Goal: Information Seeking & Learning: Learn about a topic

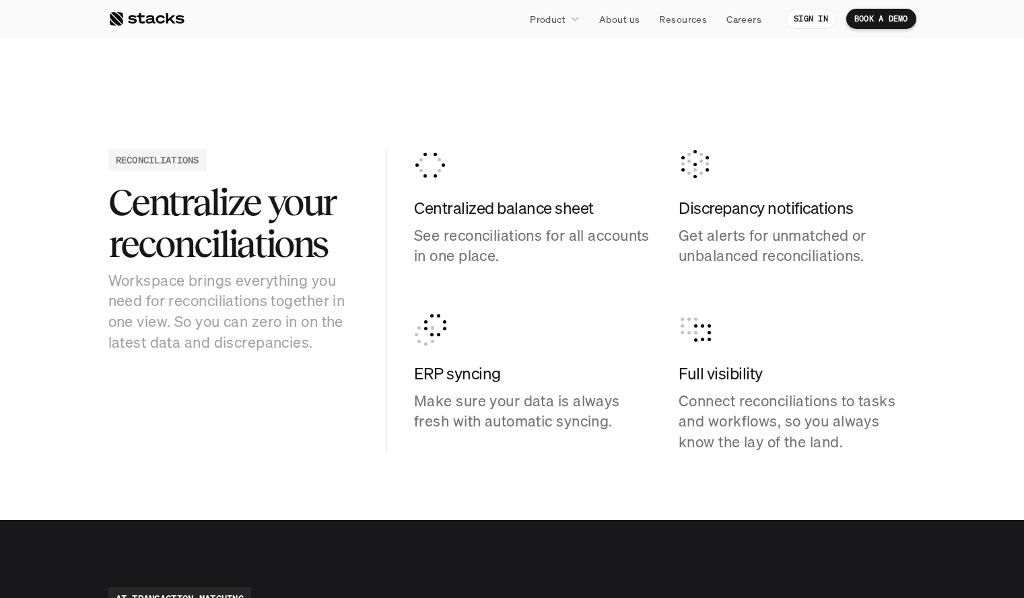
click at [98, 125] on section "RECONCILIATIONS Centralize your reconciliations Workspace brings everything you…" at bounding box center [512, 300] width 1024 height 439
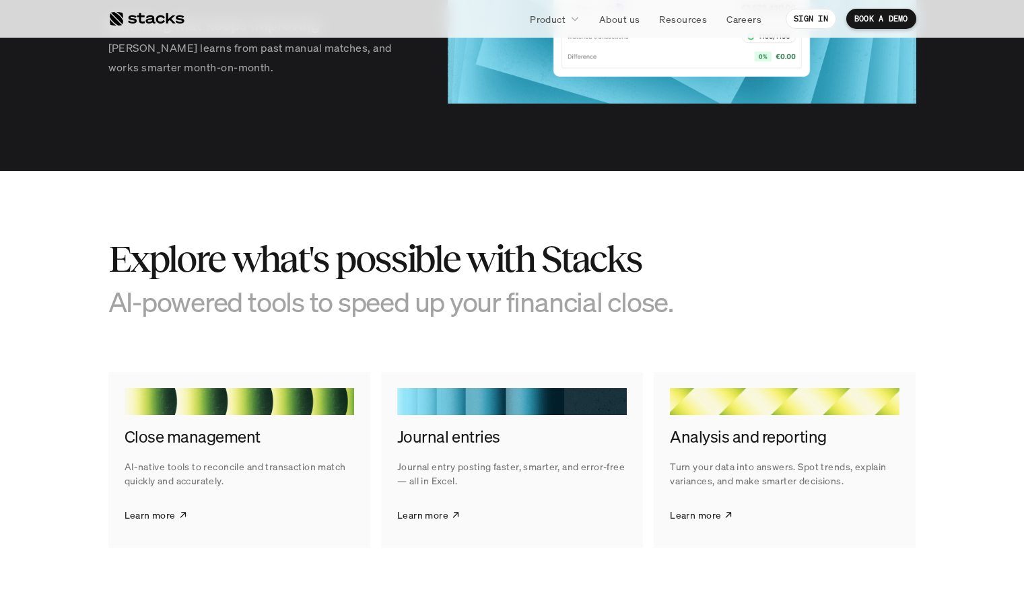
scroll to position [2471, 0]
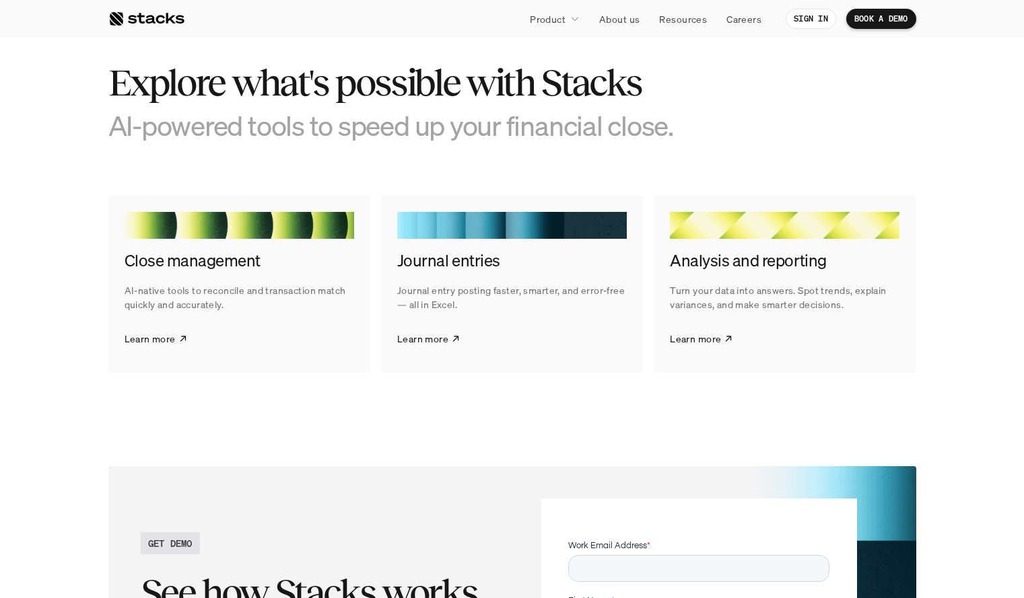
click at [710, 220] on div at bounding box center [785, 225] width 230 height 27
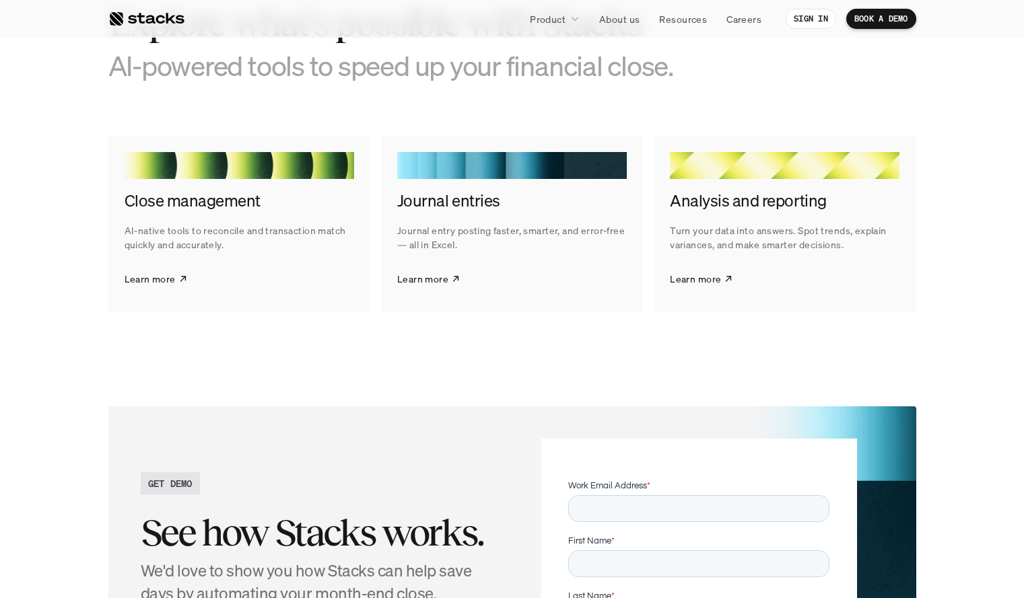
scroll to position [2418, 0]
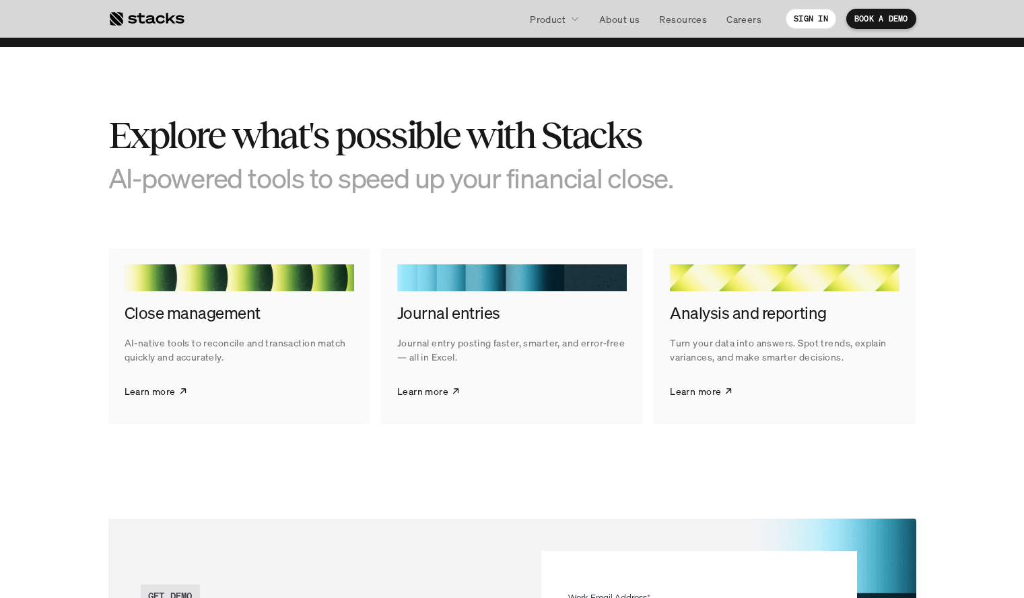
click at [30, 158] on section "Explore what's possible with Stacks AI-powered tools to speed up your financial…" at bounding box center [512, 269] width 1024 height 444
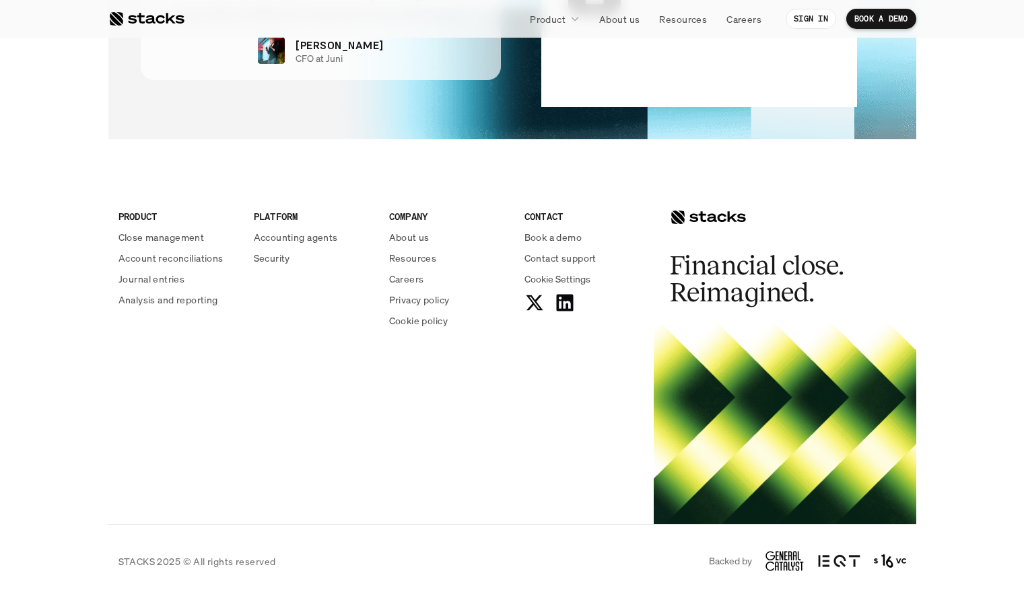
scroll to position [3295, 0]
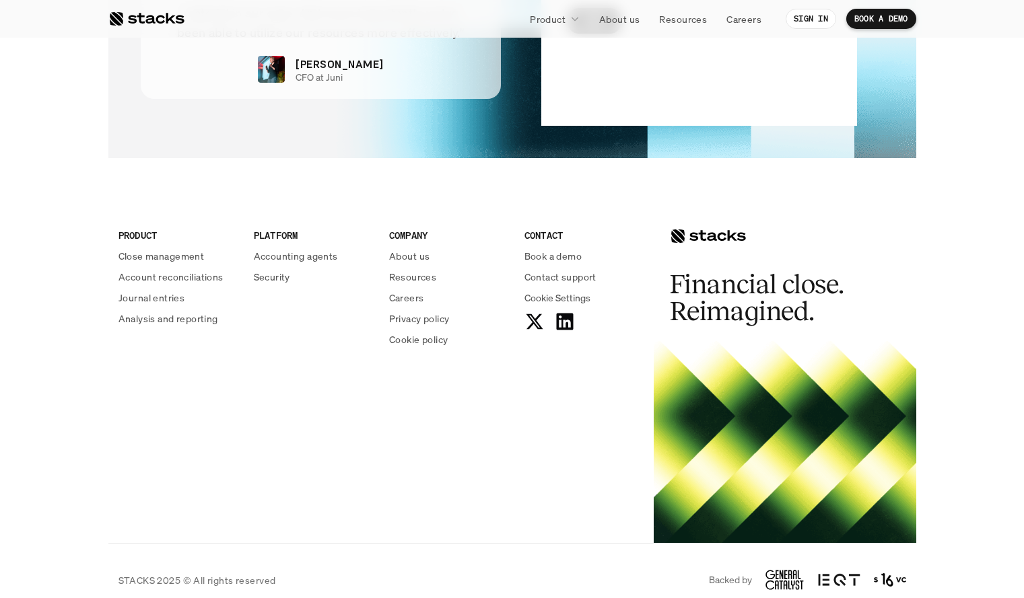
click at [85, 364] on footer "PRODUCT Close management Account reconciliations Journal entries Analysis and r…" at bounding box center [512, 401] width 1024 height 432
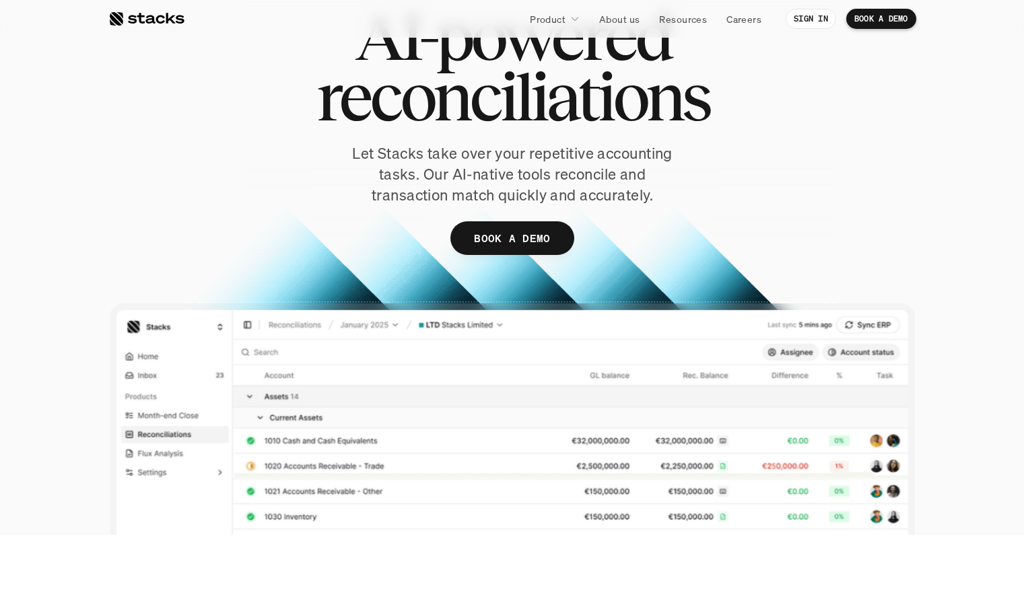
scroll to position [0, 0]
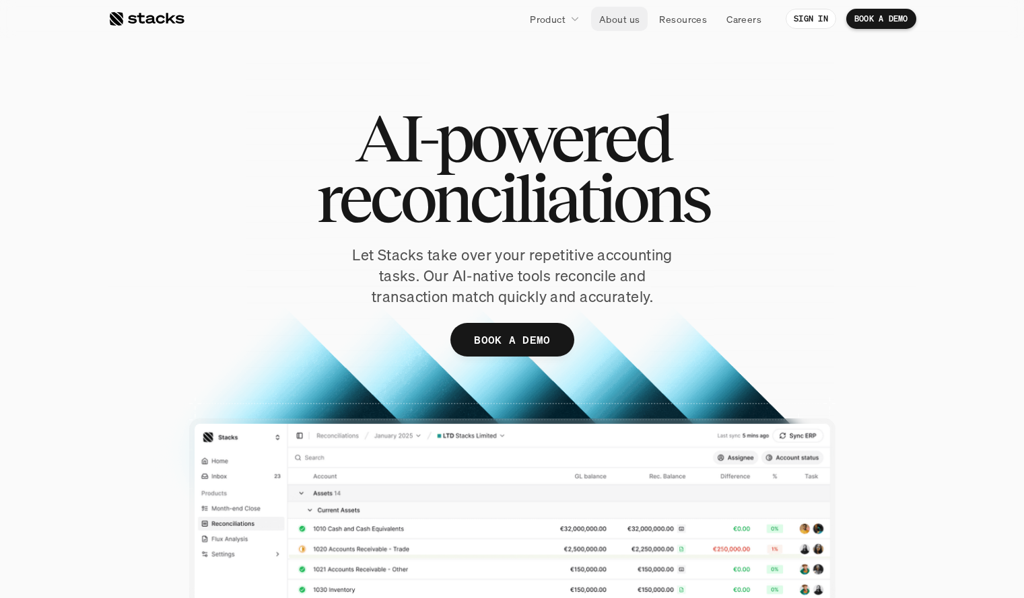
click at [594, 24] on link "About us" at bounding box center [619, 19] width 57 height 24
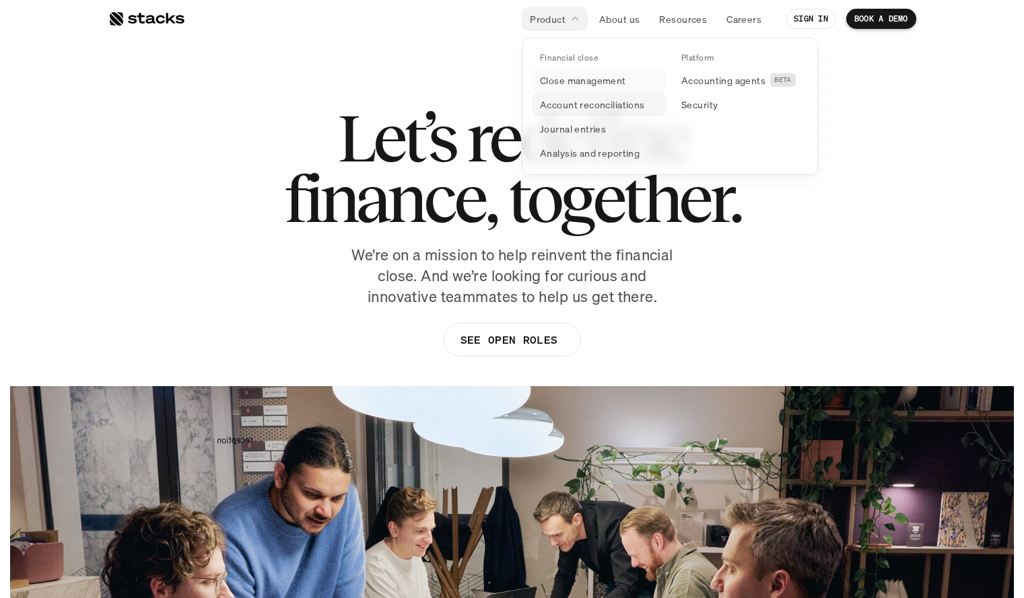
click at [568, 98] on p "Account reconciliations" at bounding box center [592, 105] width 105 height 14
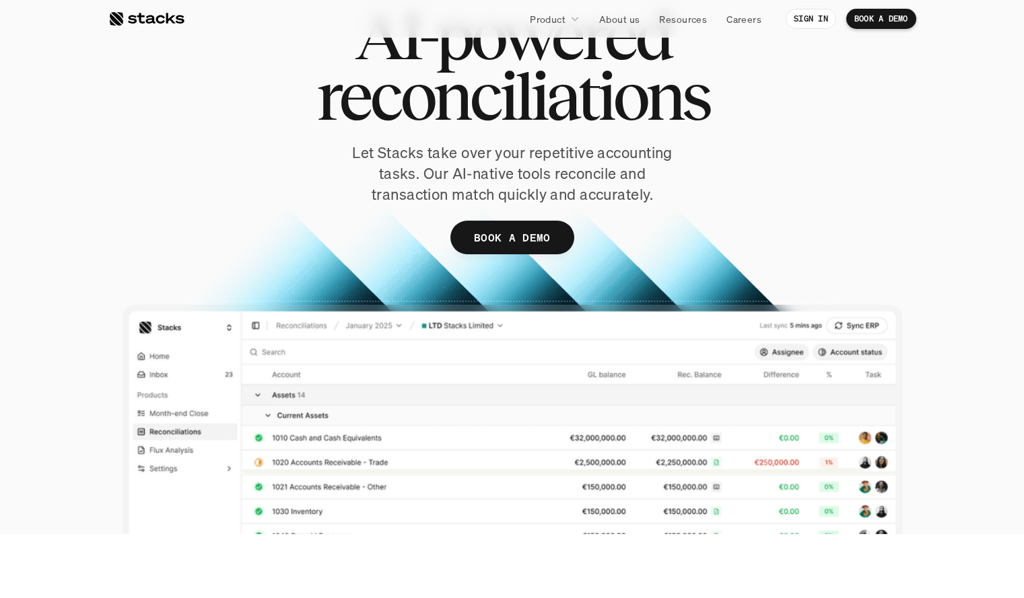
scroll to position [102, 0]
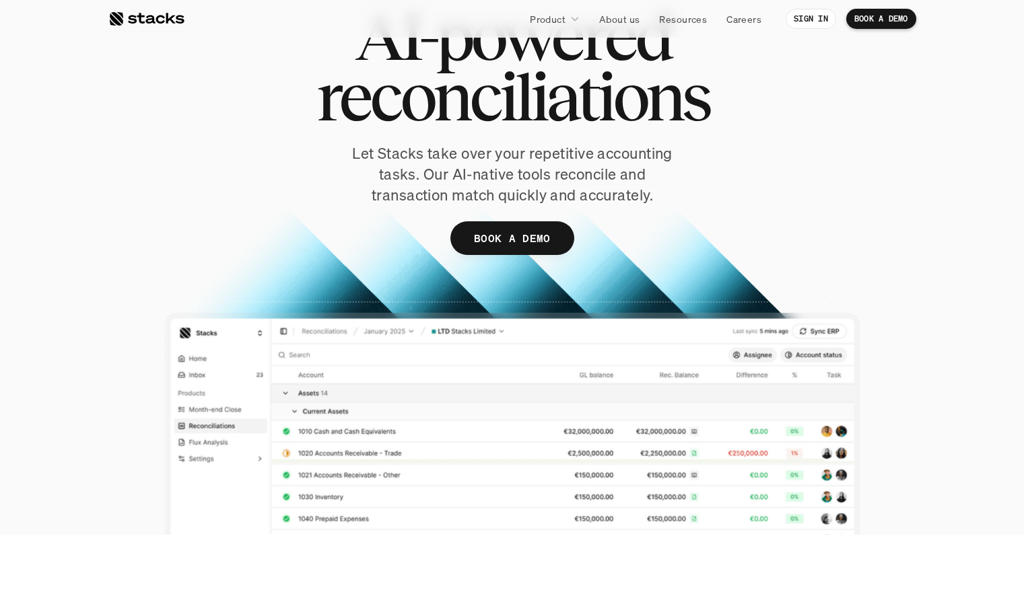
click at [962, 391] on section "AI-powered reconciliations Let Stacks take over your repetitive accounting task…" at bounding box center [512, 216] width 1024 height 637
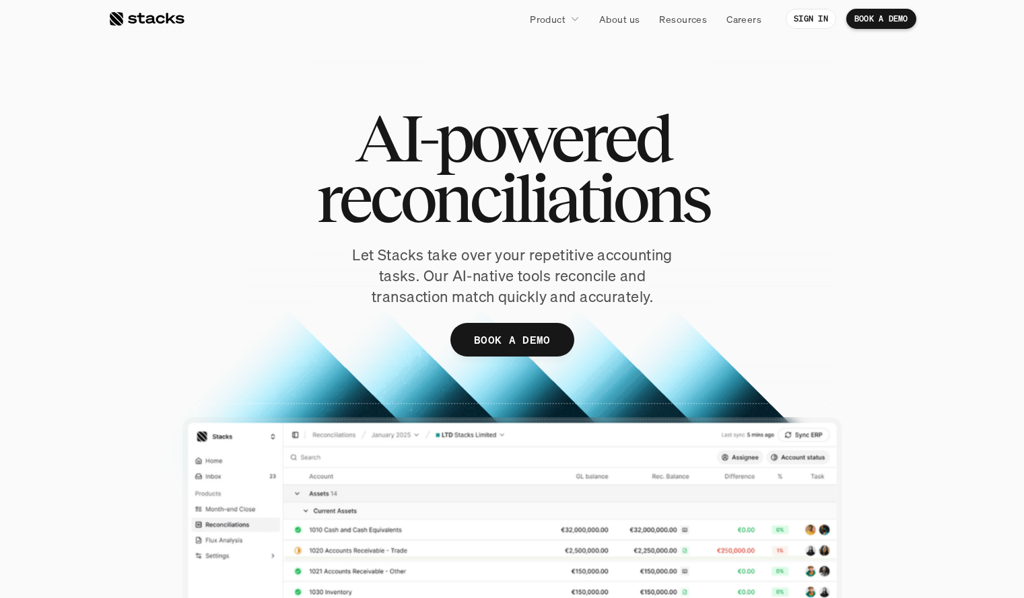
scroll to position [1, 0]
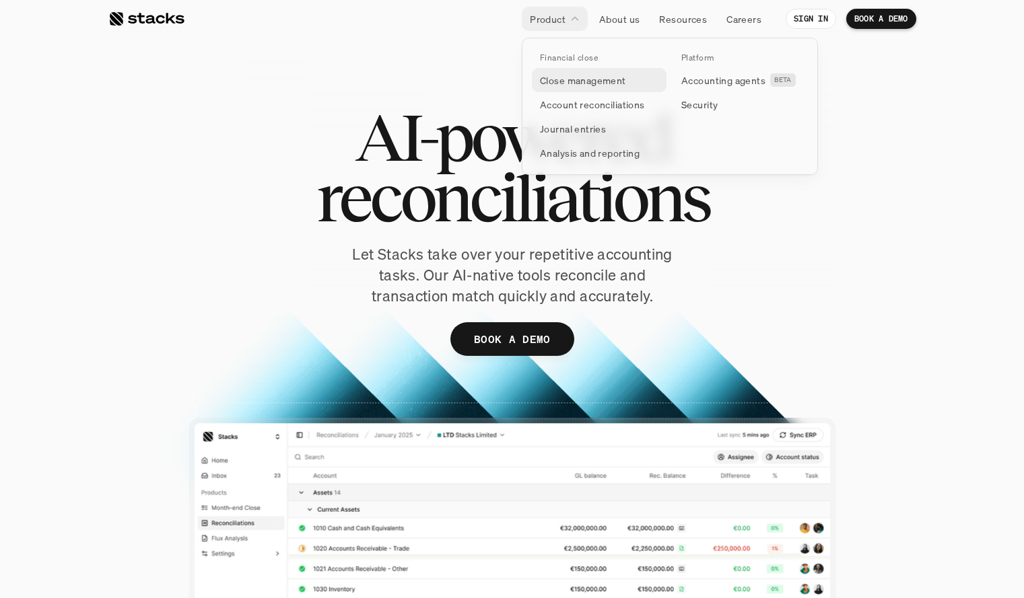
click at [555, 77] on p "Close management" at bounding box center [583, 80] width 86 height 14
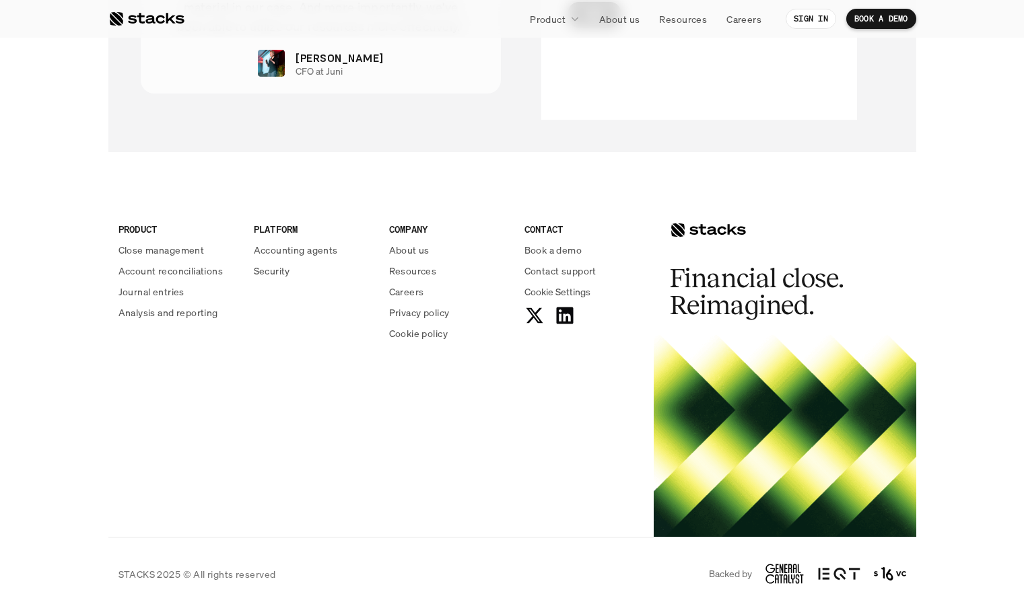
scroll to position [2908, 0]
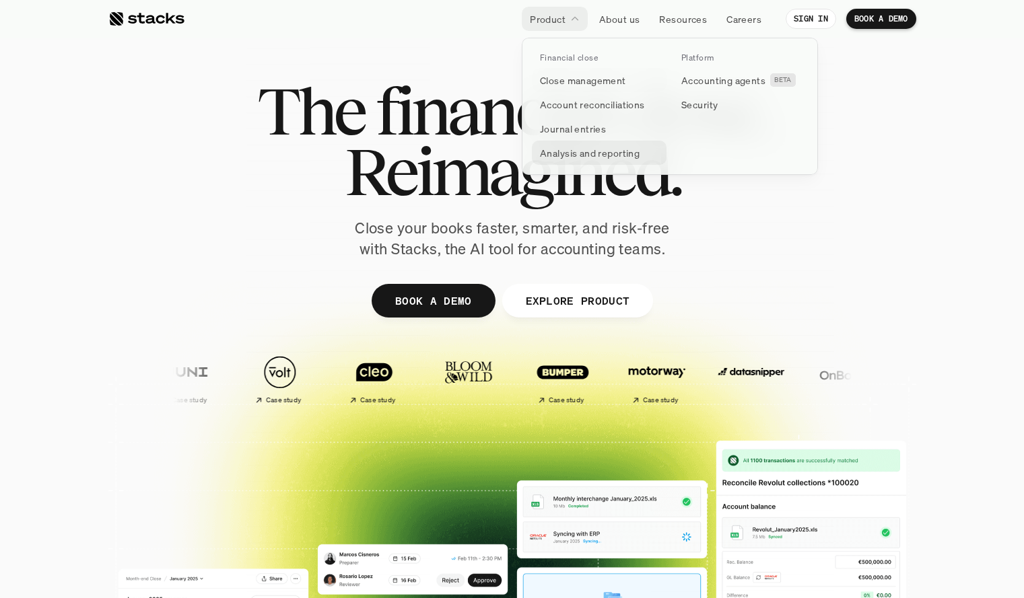
click at [579, 149] on p "Analysis and reporting" at bounding box center [590, 153] width 100 height 14
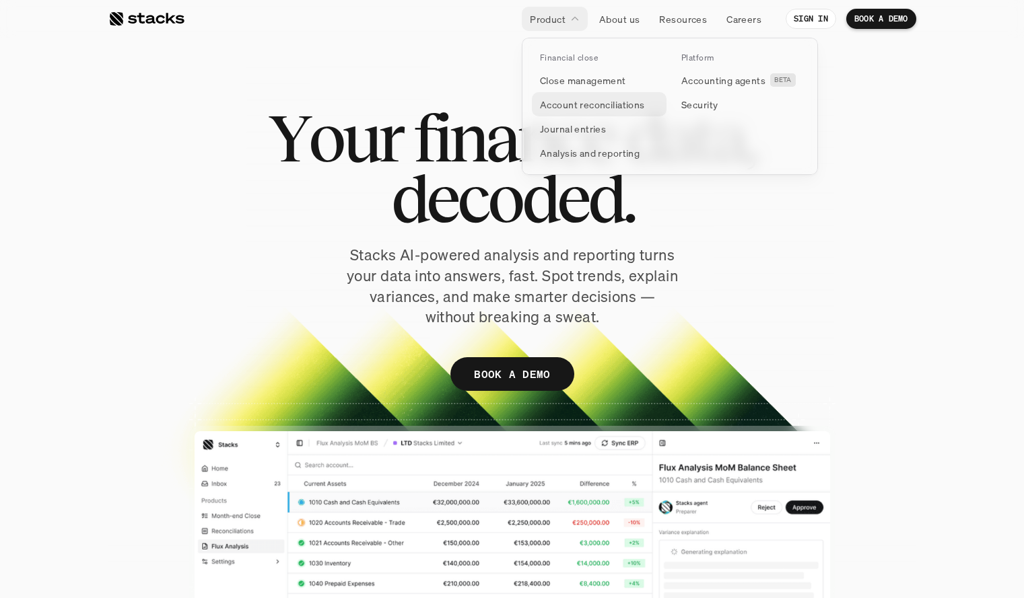
click at [587, 107] on p "Account reconciliations" at bounding box center [592, 105] width 105 height 14
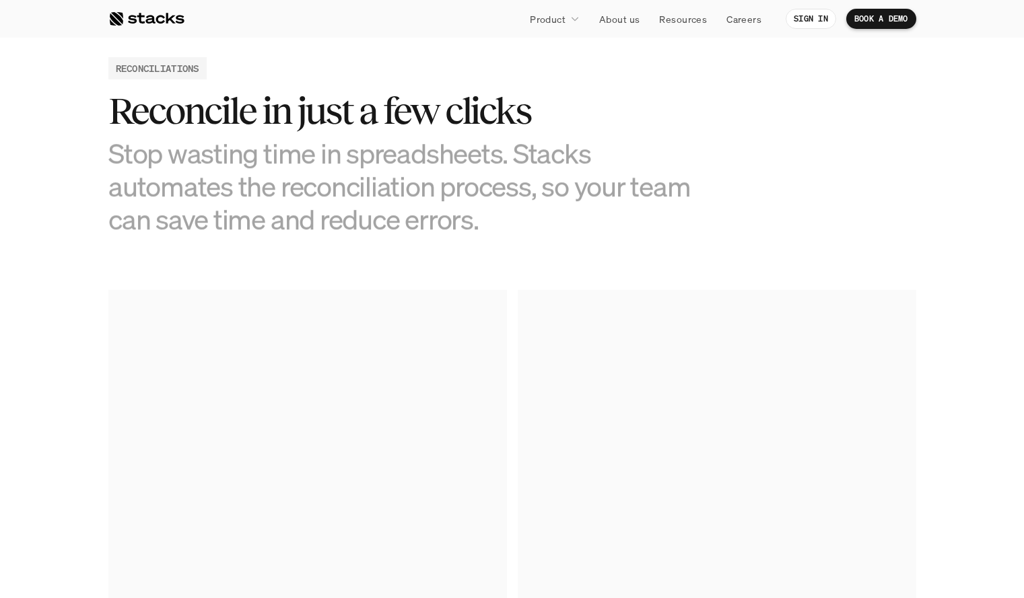
scroll to position [646, 0]
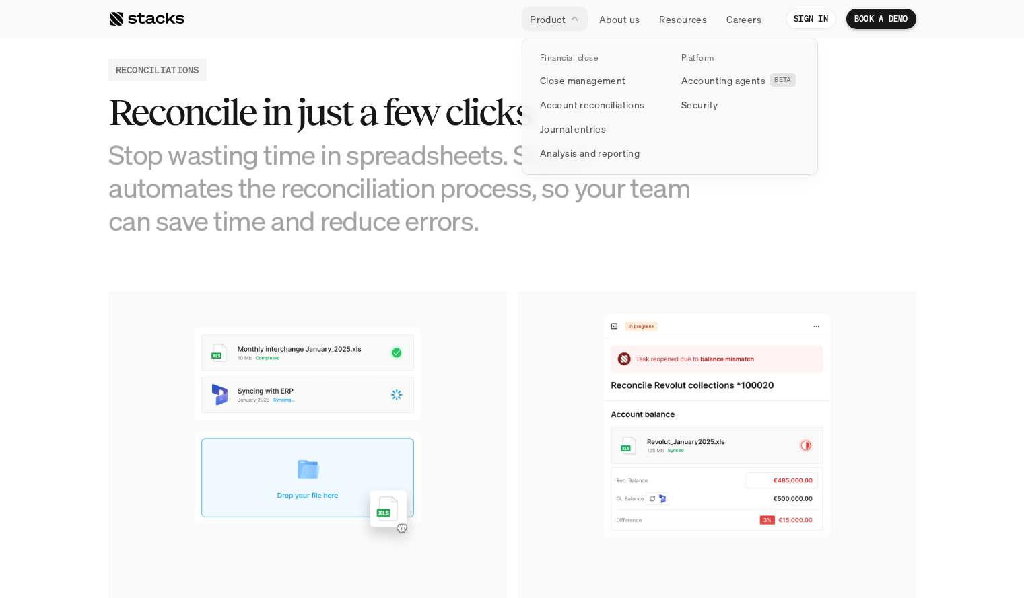
click at [572, 27] on link "Product" at bounding box center [555, 19] width 66 height 24
click at [564, 127] on p "Journal entries" at bounding box center [573, 129] width 66 height 14
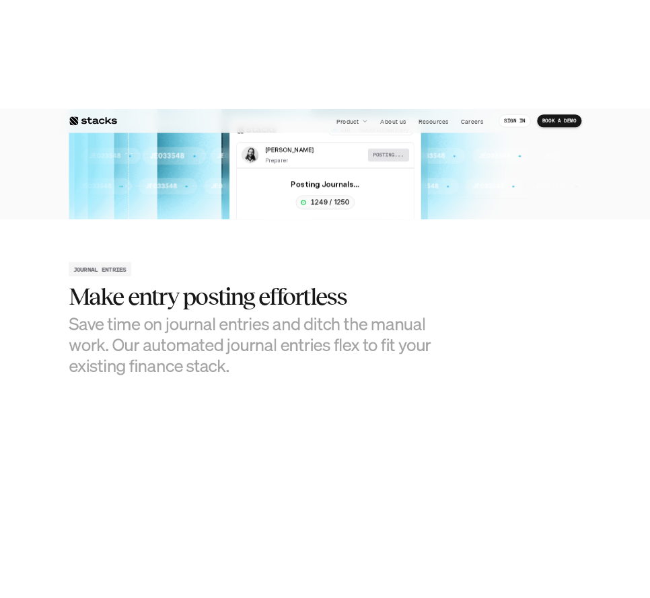
scroll to position [415, 0]
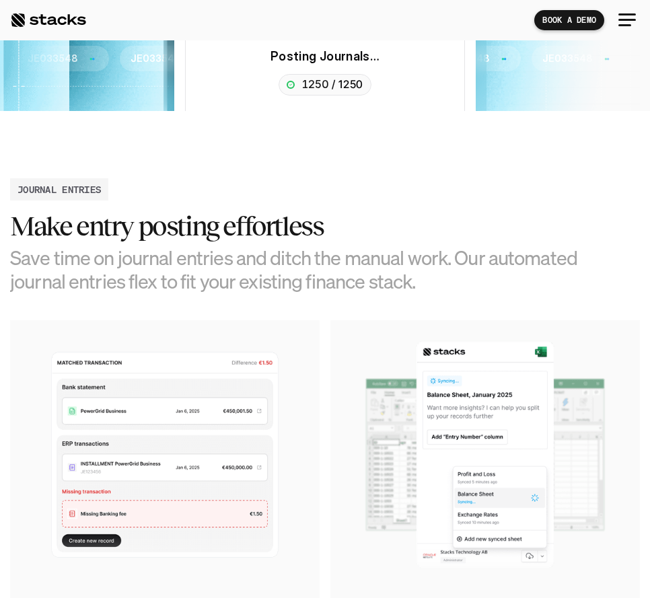
scroll to position [415, 0]
